Goal: Navigation & Orientation: Go to known website

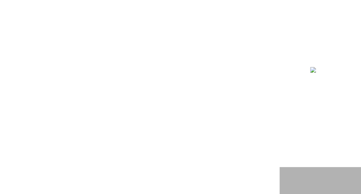
click at [70, 4] on span "NHN テコラス AWS総合支援サービス" at bounding box center [76, 14] width 33 height 22
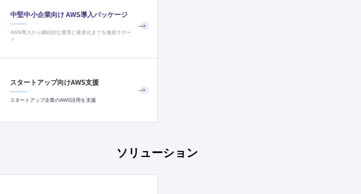
scroll to position [4358, 66]
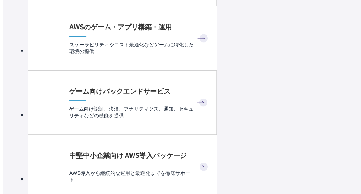
scroll to position [4216, 0]
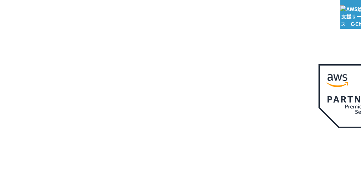
click at [69, 18] on span "NHN テコラス AWS総合支援サービス" at bounding box center [72, 14] width 30 height 30
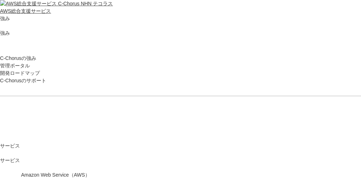
click at [66, 2] on span "NHN テコラス AWS総合支援サービス" at bounding box center [56, 7] width 113 height 13
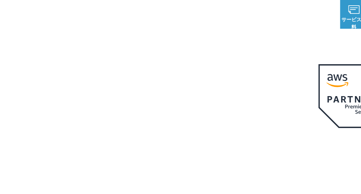
click at [66, 5] on span "NHN テコラス AWS総合支援サービス" at bounding box center [72, 14] width 30 height 30
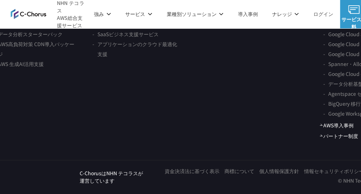
scroll to position [4358, 0]
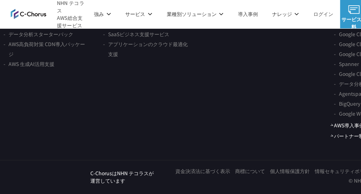
click at [50, 179] on link "NHN テコラス" at bounding box center [52, 179] width 53 height 12
